Goal: Information Seeking & Learning: Learn about a topic

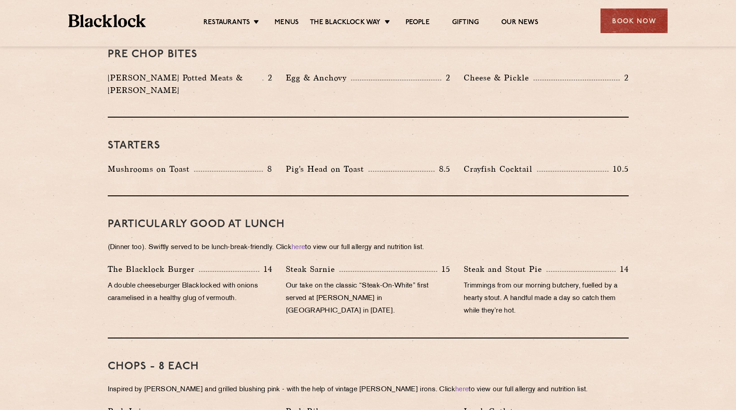
scroll to position [403, 0]
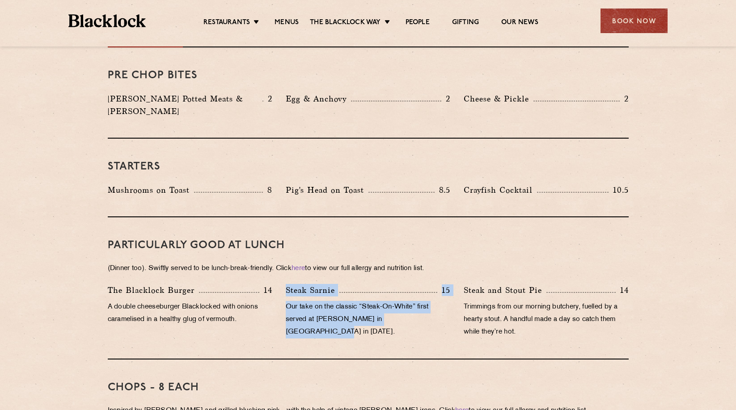
drag, startPoint x: 428, startPoint y: 311, endPoint x: 286, endPoint y: 278, distance: 145.3
click at [286, 284] on div "Steak Sarnie 15 Our take on the classic “Steak-On-White” first served at Louis’…" at bounding box center [368, 313] width 178 height 59
drag, startPoint x: 286, startPoint y: 278, endPoint x: 443, endPoint y: 300, distance: 158.2
click at [425, 301] on p "Our take on the classic “Steak-On-White” first served at Louis’ Lunch in New Ha…" at bounding box center [368, 320] width 165 height 38
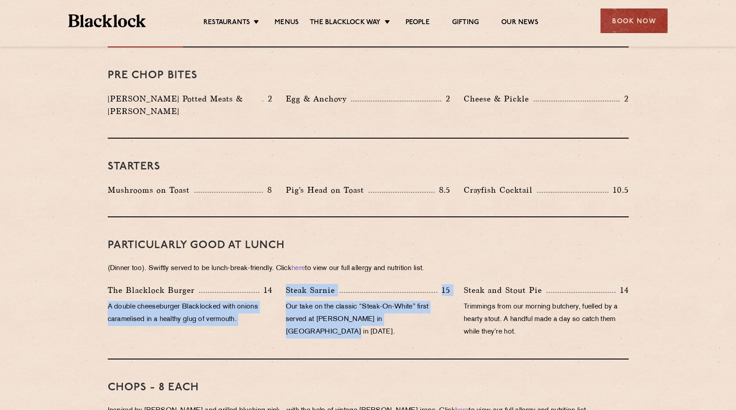
drag, startPoint x: 448, startPoint y: 307, endPoint x: 276, endPoint y: 272, distance: 175.0
click at [276, 284] on div "The Blacklock Burger 14 A double cheeseburger Blacklocked with onions caramelis…" at bounding box center [368, 313] width 535 height 59
drag, startPoint x: 276, startPoint y: 272, endPoint x: 343, endPoint y: 271, distance: 66.2
click at [338, 268] on div "PARTICULARLY GOOD AT LUNCH (Dinner too). Swiftly served to be lunch-break-frien…" at bounding box center [368, 288] width 521 height 142
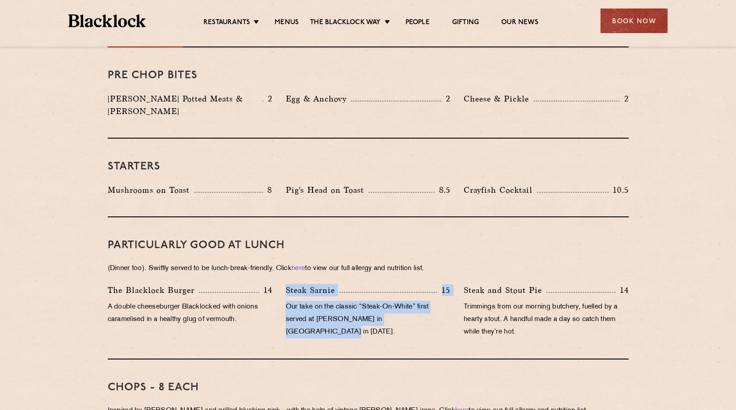
drag, startPoint x: 447, startPoint y: 315, endPoint x: 285, endPoint y: 272, distance: 167.0
click at [285, 284] on div "Steak Sarnie 15 Our take on the classic “Steak-On-White” first served at Louis’…" at bounding box center [368, 313] width 178 height 59
drag, startPoint x: 286, startPoint y: 272, endPoint x: 376, endPoint y: 288, distance: 91.6
click at [362, 286] on div "Steak Sarnie 15 Our take on the classic “Steak-On-White” first served at Louis’…" at bounding box center [368, 313] width 178 height 59
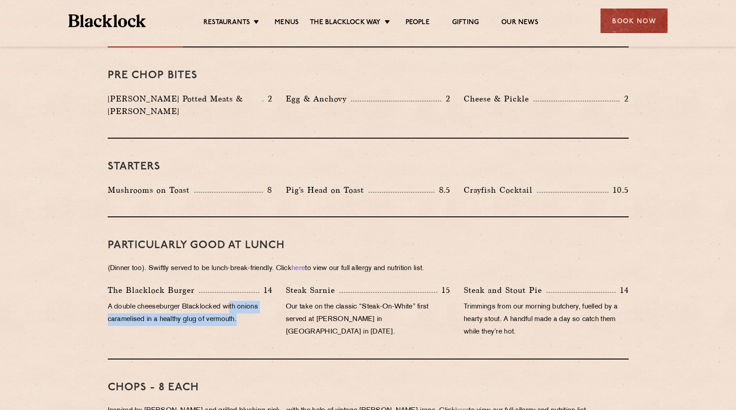
drag, startPoint x: 231, startPoint y: 285, endPoint x: 273, endPoint y: 315, distance: 51.4
click at [273, 315] on div "The Blacklock Burger 14 A double cheeseburger Blacklocked with onions caramelis…" at bounding box center [190, 313] width 178 height 59
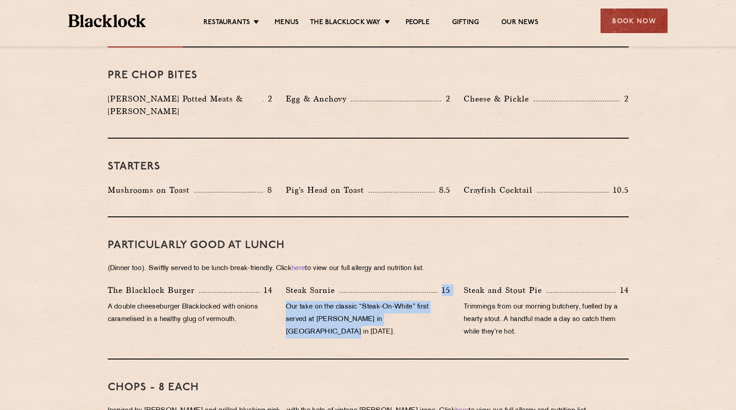
drag, startPoint x: 377, startPoint y: 275, endPoint x: 432, endPoint y: 308, distance: 64.0
click at [432, 308] on div "Steak Sarnie 15 Our take on the classic “Steak-On-White” first served at Louis’…" at bounding box center [368, 313] width 178 height 59
click at [432, 308] on p "Our take on the classic “Steak-On-White” first served at Louis’ Lunch in New Ha…" at bounding box center [368, 320] width 165 height 38
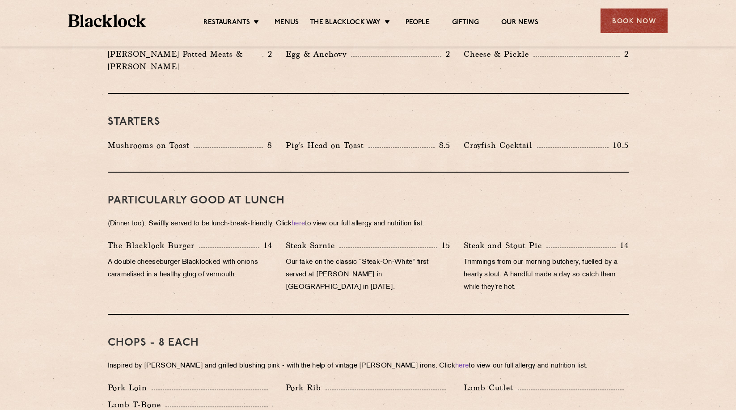
scroll to position [492, 0]
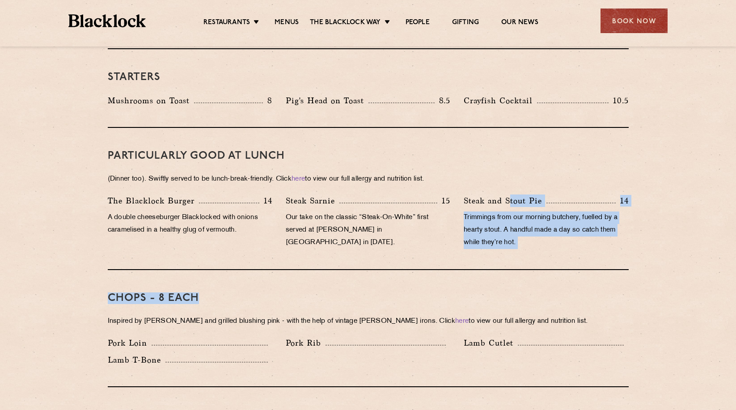
drag, startPoint x: 510, startPoint y: 179, endPoint x: 507, endPoint y: 259, distance: 80.1
click at [507, 270] on div "Chops - 8 each Inspired by Joe Beef and grilled blushing pink - with the help o…" at bounding box center [368, 328] width 521 height 117
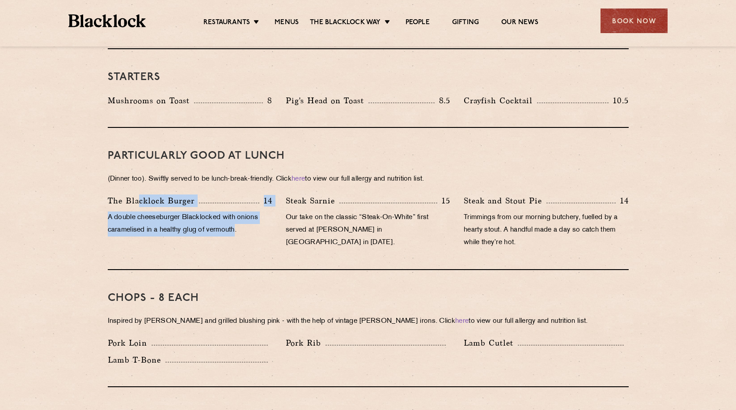
drag, startPoint x: 139, startPoint y: 185, endPoint x: 238, endPoint y: 222, distance: 105.2
click at [238, 222] on div "The Blacklock Burger 14 A double cheeseburger Blacklocked with onions caramelis…" at bounding box center [190, 224] width 178 height 59
click at [238, 222] on p "A double cheeseburger Blacklocked with onions caramelised in a healthy glug of …" at bounding box center [190, 224] width 165 height 25
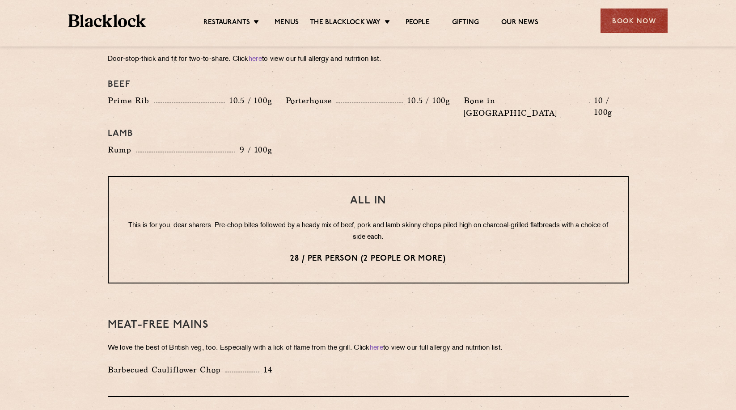
scroll to position [1029, 0]
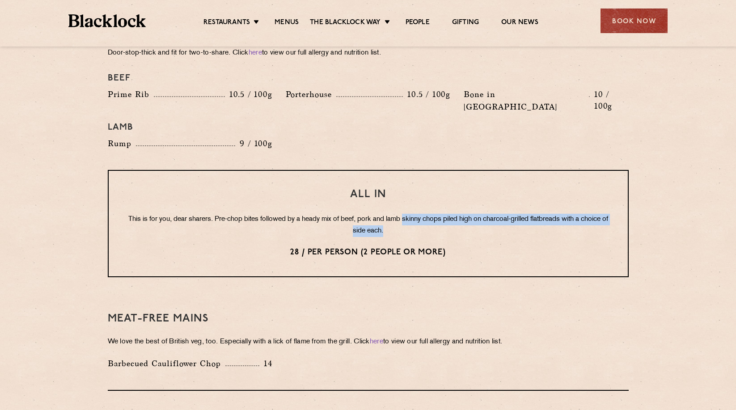
drag, startPoint x: 421, startPoint y: 195, endPoint x: 424, endPoint y: 207, distance: 12.9
click at [424, 207] on div "All In This is for you, dear sharers. Pre-chop bites followed by a heady mix of…" at bounding box center [368, 223] width 521 height 107
drag, startPoint x: 424, startPoint y: 207, endPoint x: 446, endPoint y: 214, distance: 22.9
click at [424, 214] on p "This is for you, dear sharers. Pre-chop bites followed by a heady mix of beef, …" at bounding box center [369, 225] width 484 height 23
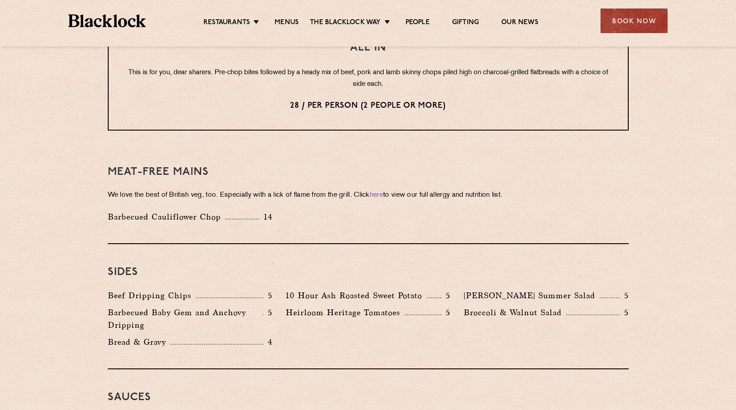
scroll to position [1342, 0]
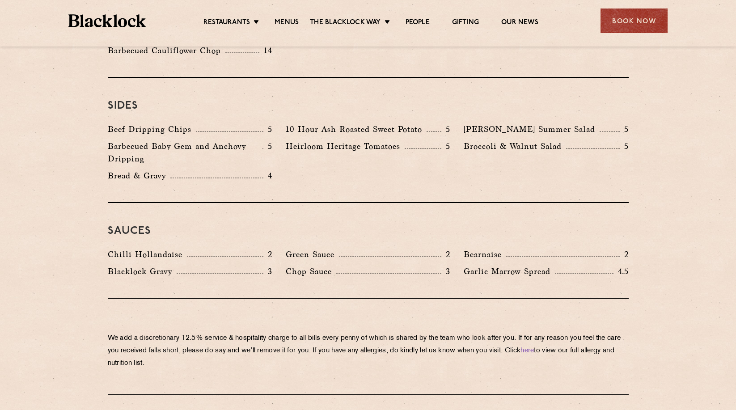
drag, startPoint x: 225, startPoint y: 303, endPoint x: 237, endPoint y: 363, distance: 60.5
click at [237, 363] on div "We add a discretionary 12.5% service & hospitality charge to all bills every pe…" at bounding box center [368, 347] width 521 height 97
drag, startPoint x: 237, startPoint y: 363, endPoint x: 377, endPoint y: 292, distance: 156.9
click at [237, 363] on div "We add a discretionary 12.5% service & hospitality charge to all bills every pe…" at bounding box center [368, 347] width 521 height 97
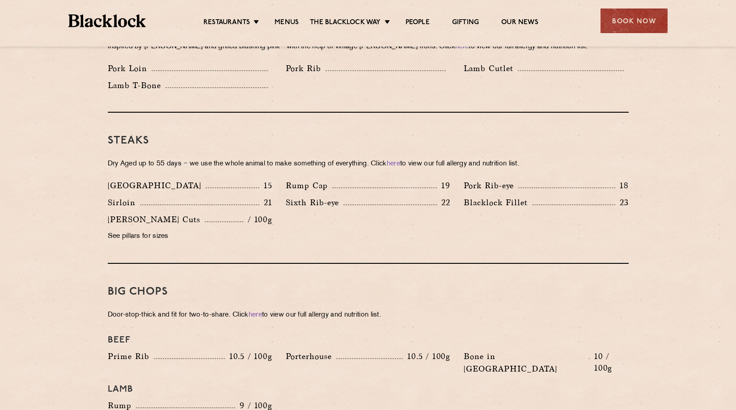
scroll to position [761, 0]
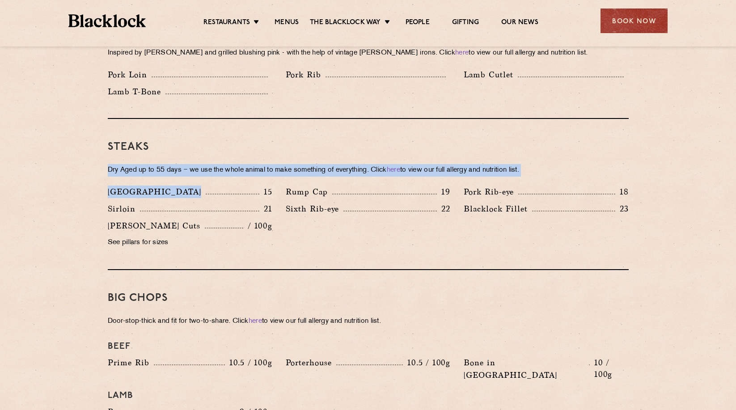
drag, startPoint x: 187, startPoint y: 136, endPoint x: 199, endPoint y: 171, distance: 36.4
click at [199, 171] on div "Steaks Dry Aged up to 55 days − we use the whole animal to make something of ev…" at bounding box center [368, 194] width 521 height 151
drag, startPoint x: 199, startPoint y: 171, endPoint x: 226, endPoint y: 168, distance: 27.4
click at [199, 171] on div "Steaks Dry Aged up to 55 days − we use the whole animal to make something of ev…" at bounding box center [368, 194] width 521 height 151
drag, startPoint x: 330, startPoint y: 144, endPoint x: 337, endPoint y: 175, distance: 31.8
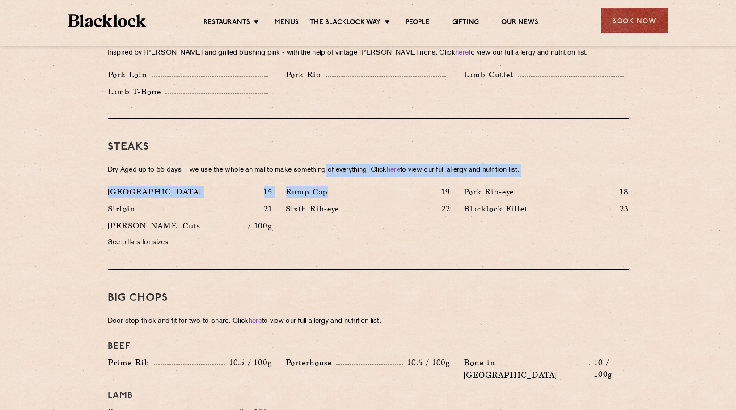
click at [337, 175] on div "Steaks Dry Aged up to 55 days − we use the whole animal to make something of ev…" at bounding box center [368, 194] width 521 height 151
click at [337, 186] on div "Rump Cap 19" at bounding box center [368, 192] width 165 height 13
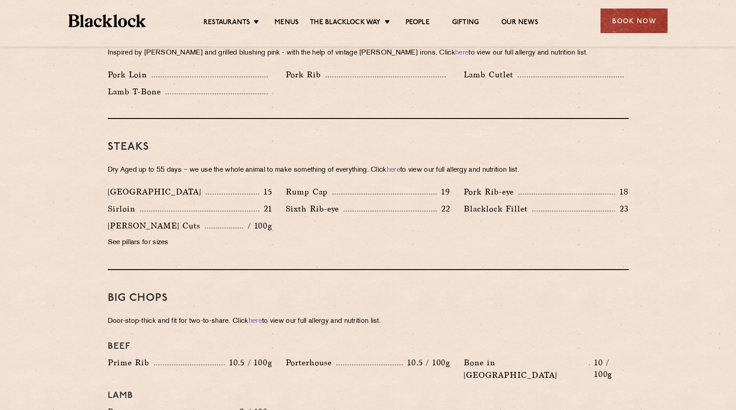
drag, startPoint x: 557, startPoint y: 144, endPoint x: 554, endPoint y: 162, distance: 18.6
click at [554, 162] on div "Steaks Dry Aged up to 55 days − we use the whole animal to make something of ev…" at bounding box center [368, 194] width 521 height 151
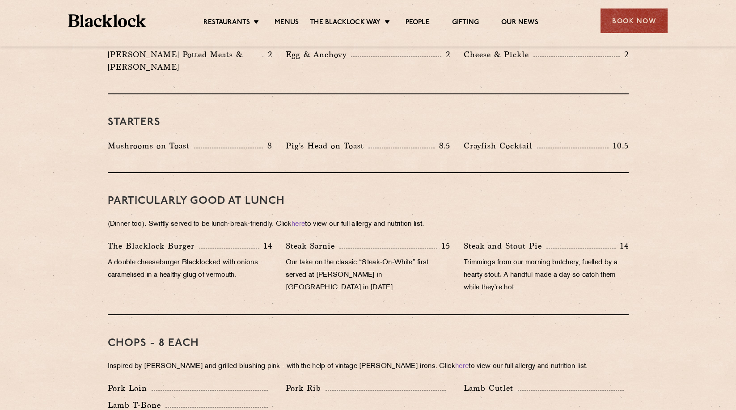
scroll to position [445, 0]
